Goal: Check status: Check status

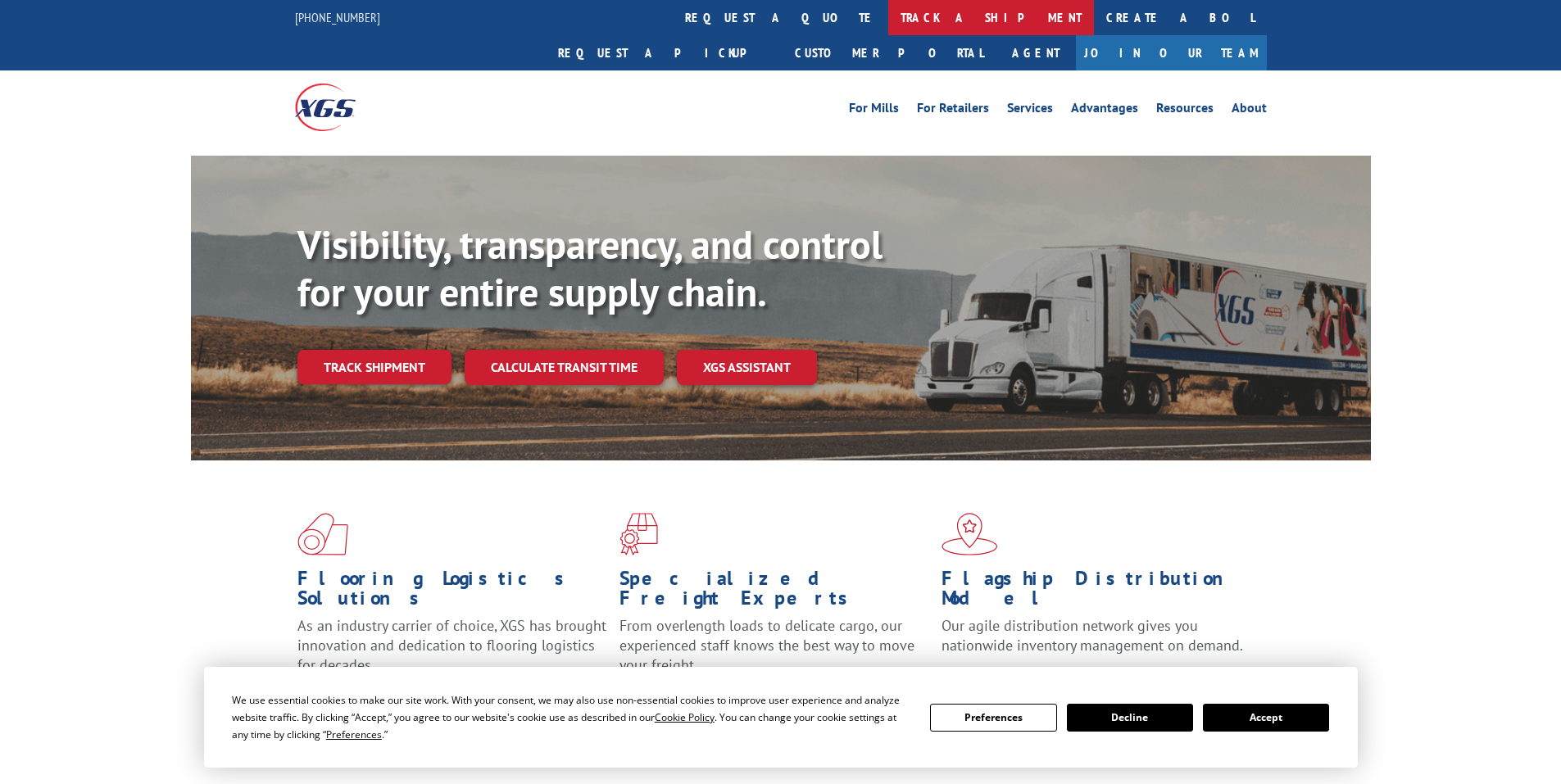
click at [888, 12] on link "track a shipment" at bounding box center [990, 17] width 205 height 35
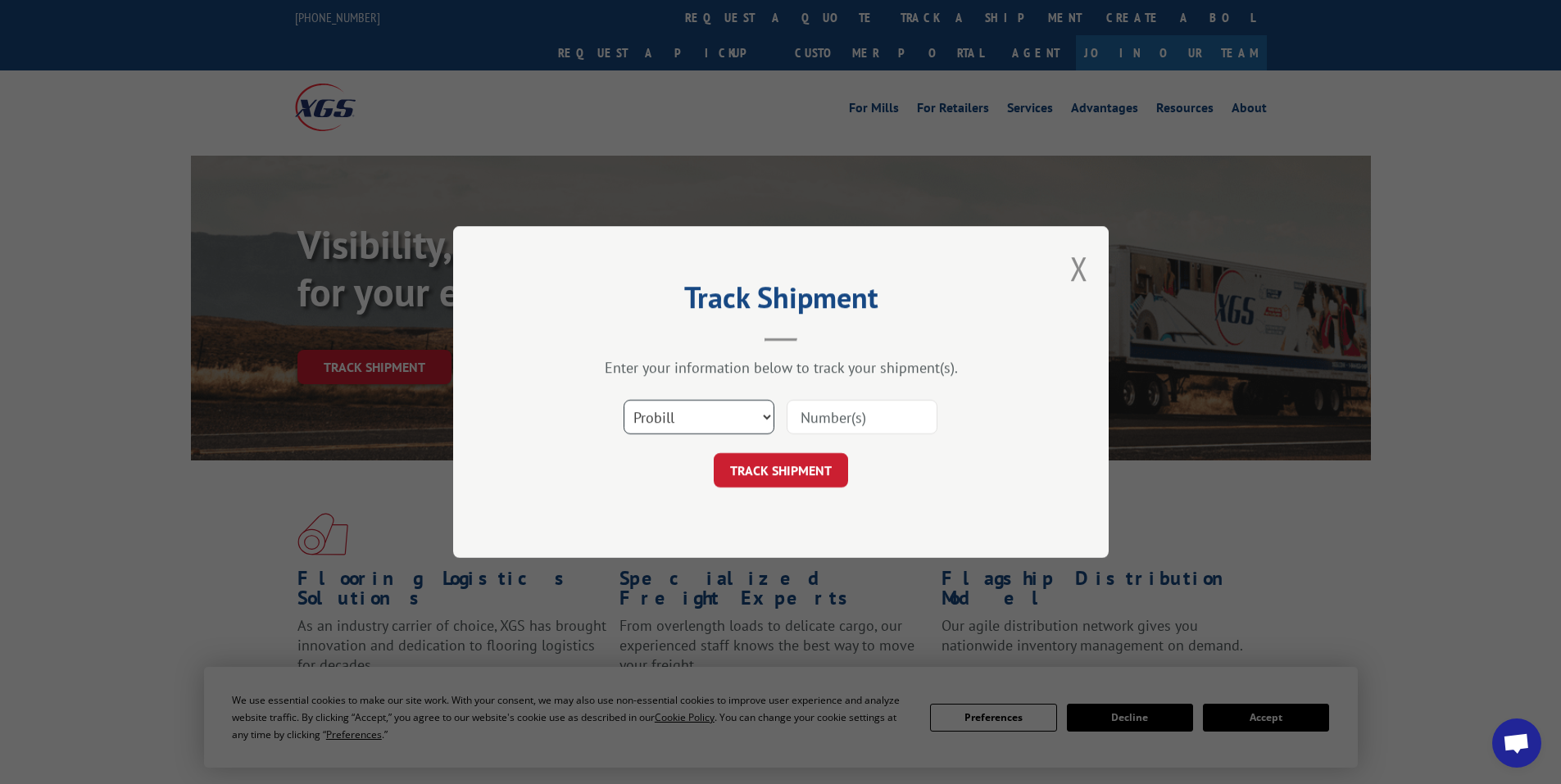
drag, startPoint x: 762, startPoint y: 427, endPoint x: 745, endPoint y: 432, distance: 17.7
click at [762, 427] on select "Select category... Probill BOL PO" at bounding box center [698, 417] width 151 height 34
select select "bol"
click at [623, 400] on select "Select category... Probill BOL PO" at bounding box center [698, 417] width 151 height 34
click at [830, 428] on input at bounding box center [862, 417] width 151 height 34
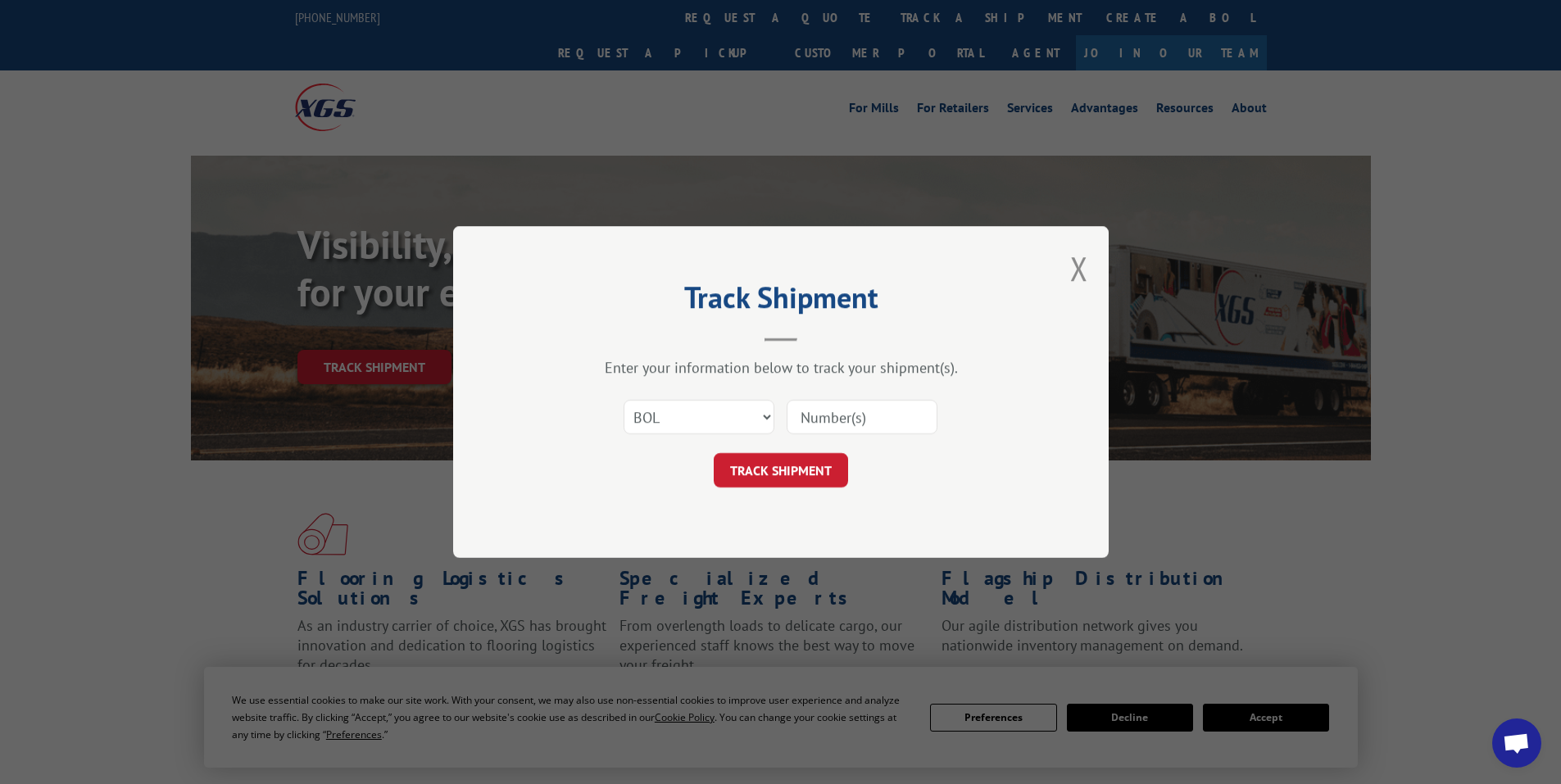
paste input "7063683"
type input "7063683"
click at [808, 474] on button "TRACK SHIPMENT" at bounding box center [780, 470] width 135 height 34
